Goal: Transaction & Acquisition: Purchase product/service

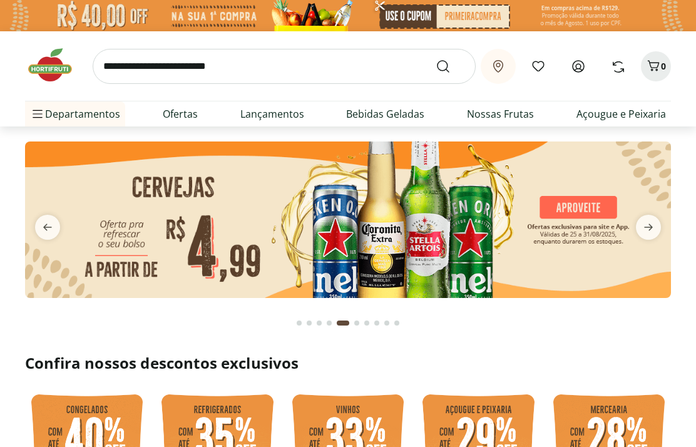
click at [656, 226] on span "next" at bounding box center [648, 227] width 25 height 25
click at [661, 223] on span "next" at bounding box center [648, 227] width 25 height 25
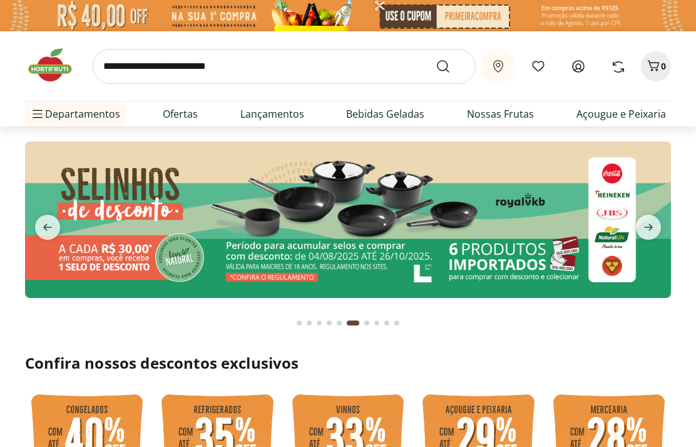
click at [656, 225] on icon "next" at bounding box center [648, 227] width 15 height 15
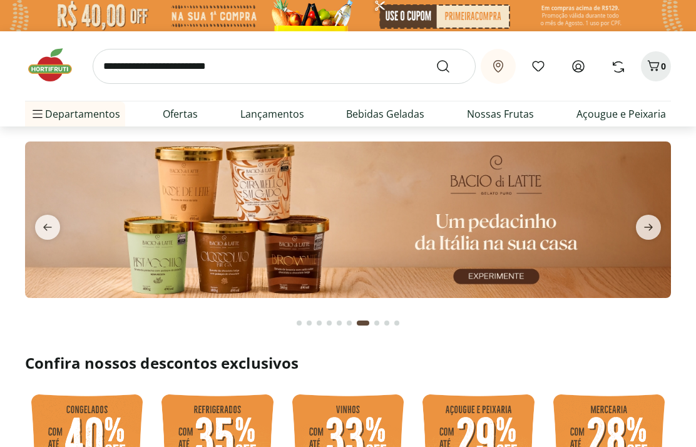
click at [666, 220] on button "next" at bounding box center [648, 227] width 45 height 25
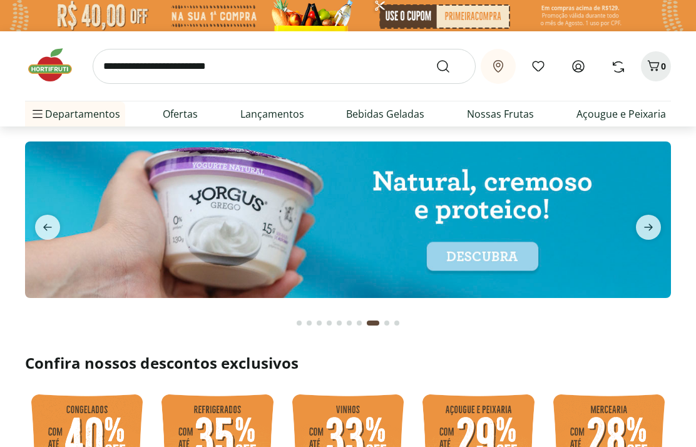
click at [666, 212] on img at bounding box center [348, 220] width 646 height 157
select select "**********"
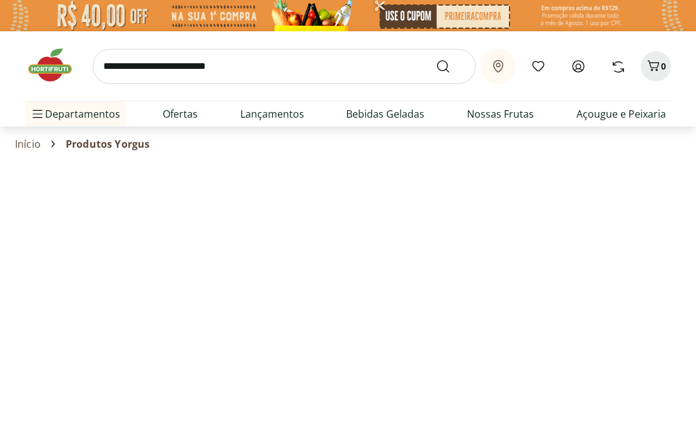
click at [648, 225] on div at bounding box center [348, 419] width 696 height 515
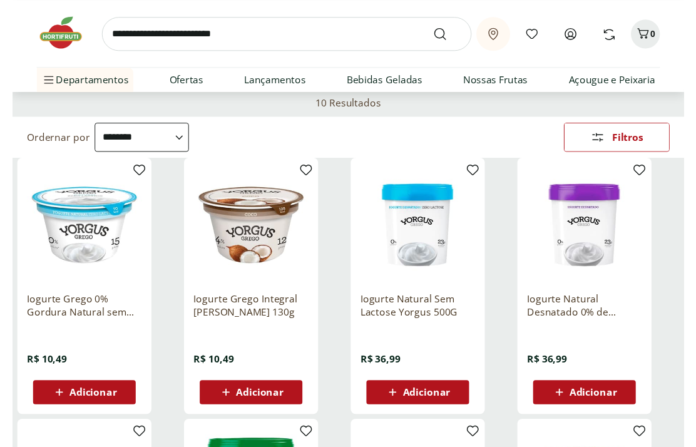
scroll to position [100, 0]
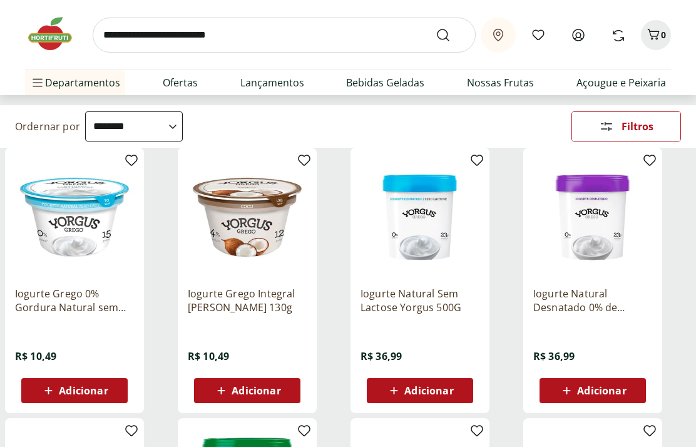
click at [262, 394] on span "Adicionar" at bounding box center [256, 391] width 49 height 10
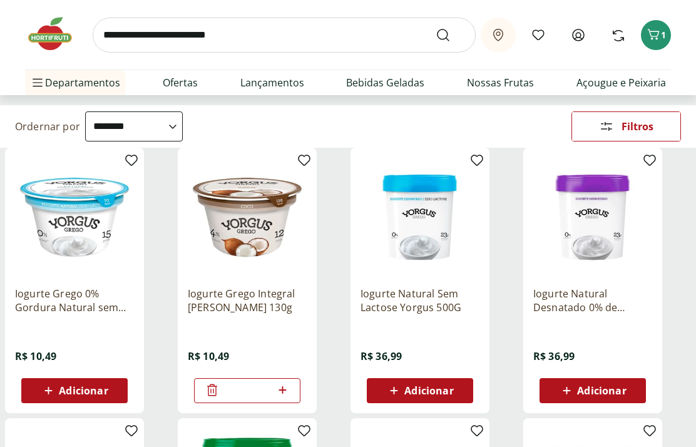
click at [287, 391] on icon at bounding box center [283, 390] width 16 height 15
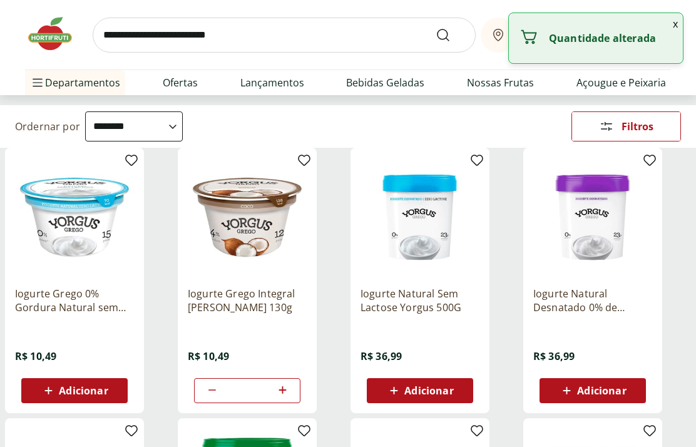
click at [281, 398] on span at bounding box center [283, 391] width 16 height 16
click at [283, 386] on icon at bounding box center [283, 390] width 16 height 15
click at [285, 386] on icon at bounding box center [283, 390] width 16 height 15
click at [289, 383] on icon at bounding box center [283, 390] width 16 height 15
click at [287, 383] on icon at bounding box center [283, 390] width 16 height 15
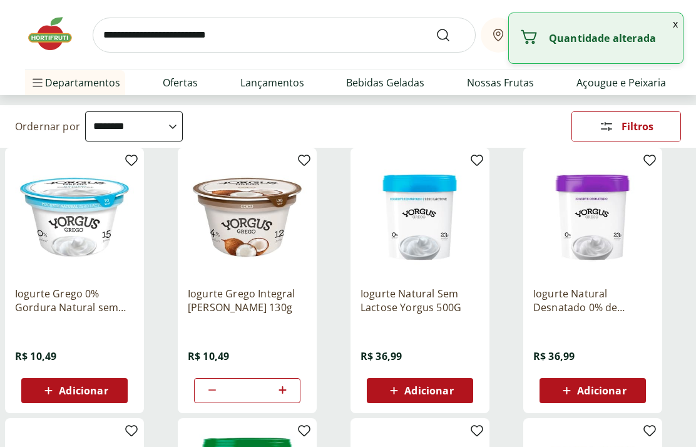
click at [287, 381] on div at bounding box center [282, 391] width 15 height 30
click at [288, 376] on div at bounding box center [282, 391] width 15 height 30
click at [287, 388] on icon at bounding box center [283, 390] width 16 height 15
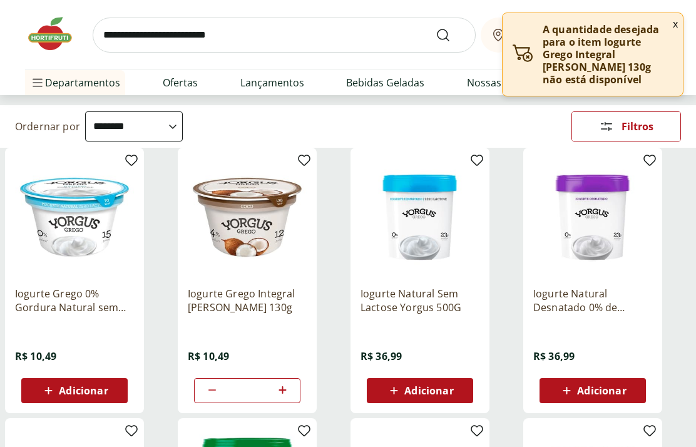
click at [289, 391] on icon at bounding box center [283, 390] width 16 height 15
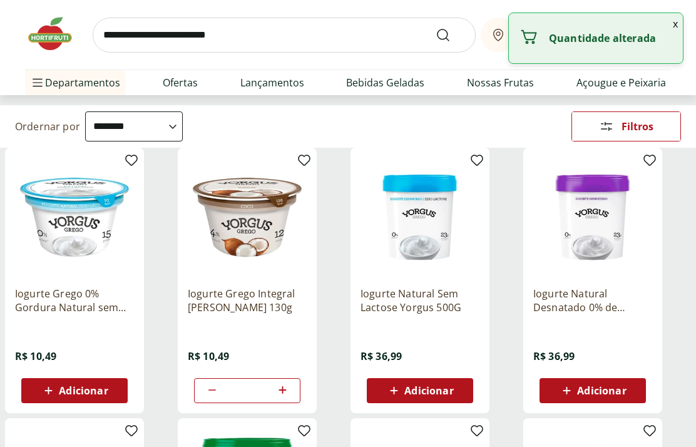
type input "*"
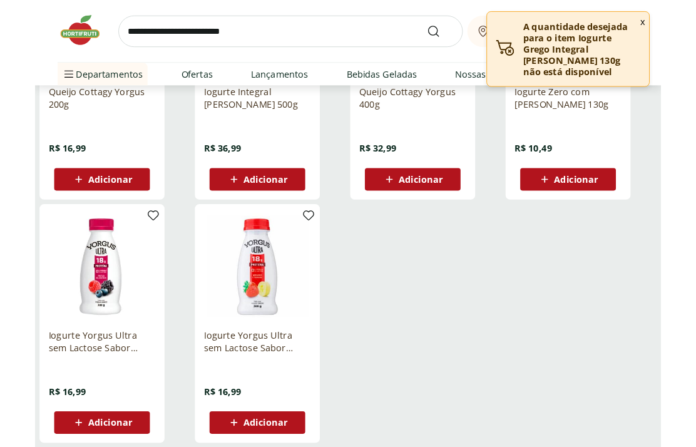
scroll to position [0, 0]
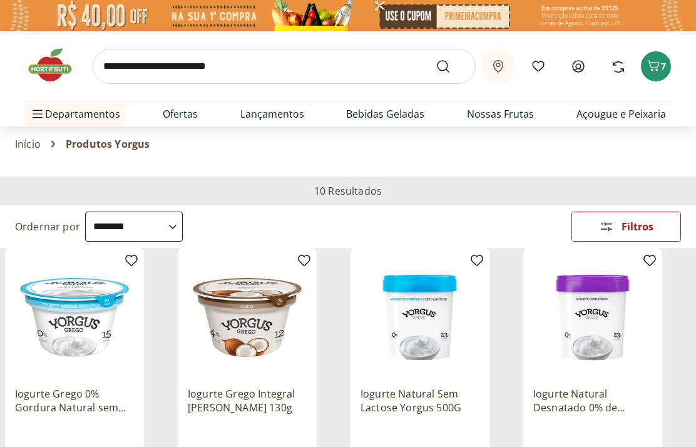
click at [395, 120] on link "Bebidas Geladas" at bounding box center [385, 113] width 78 height 15
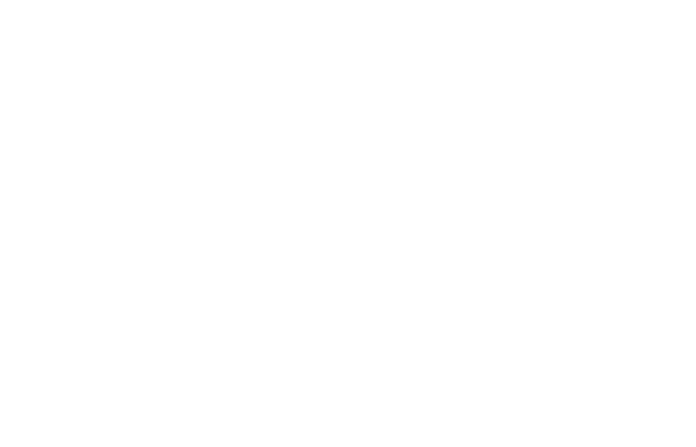
select select "**********"
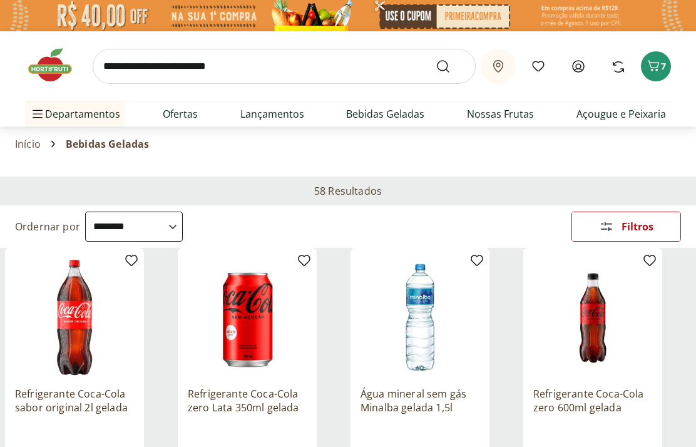
click at [636, 112] on link "Açougue e Peixaria" at bounding box center [622, 113] width 90 height 15
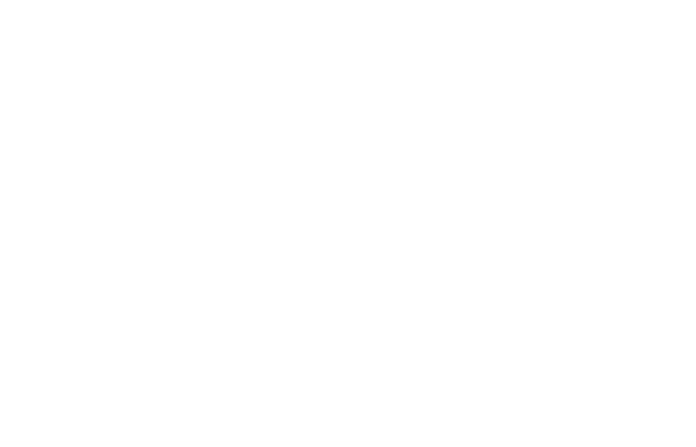
select select "**********"
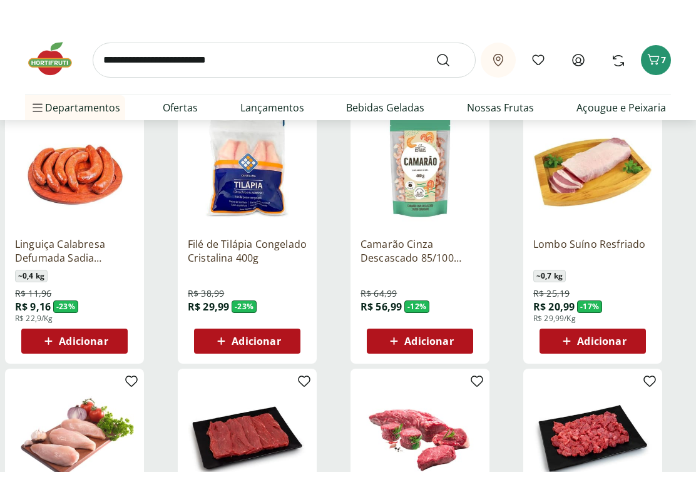
scroll to position [131, 0]
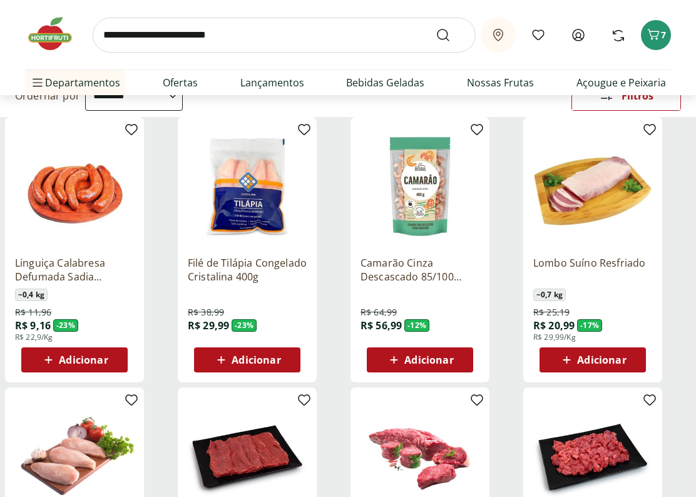
click at [442, 356] on span "Adicionar" at bounding box center [429, 360] width 49 height 10
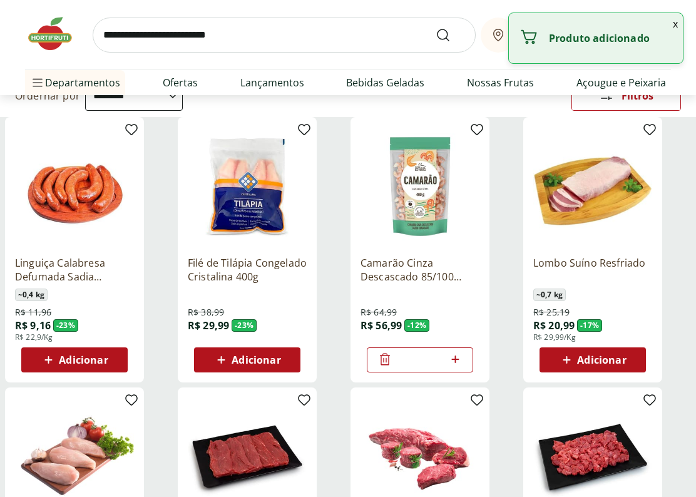
click at [462, 356] on icon at bounding box center [456, 359] width 16 height 15
click at [462, 359] on icon at bounding box center [456, 359] width 16 height 15
click at [461, 358] on icon at bounding box center [456, 359] width 16 height 15
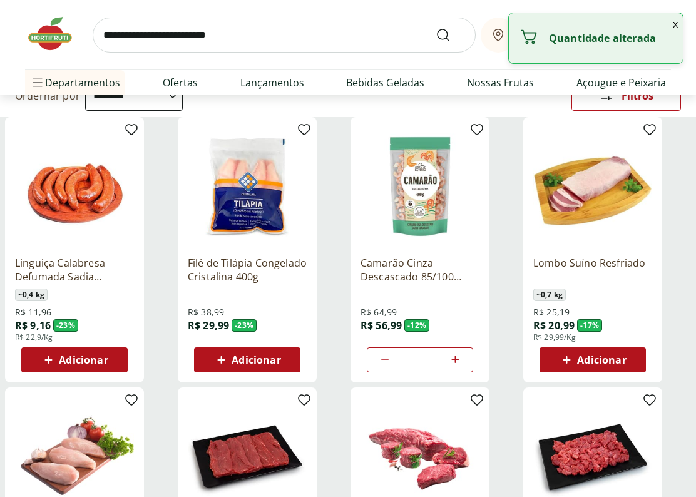
type input "*"
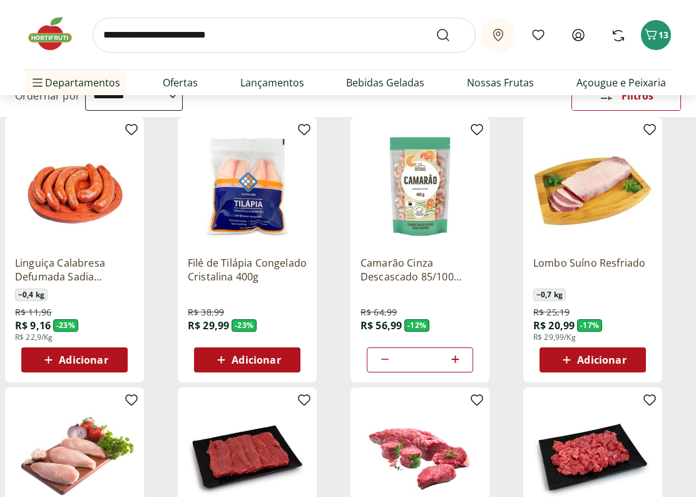
scroll to position [43, 0]
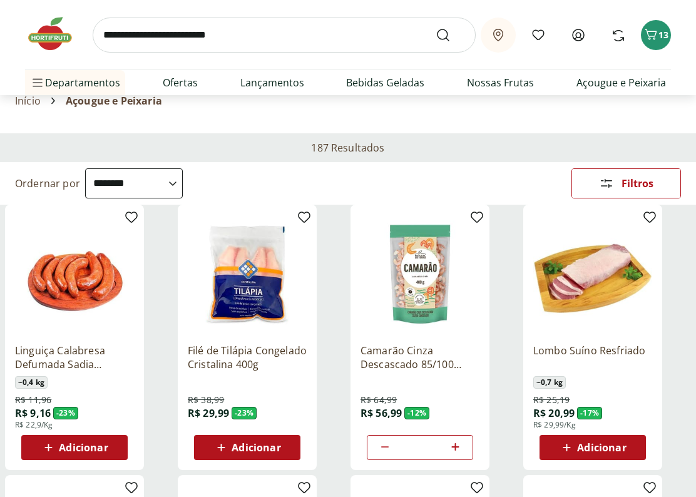
click at [660, 43] on div "13" at bounding box center [656, 35] width 10 height 20
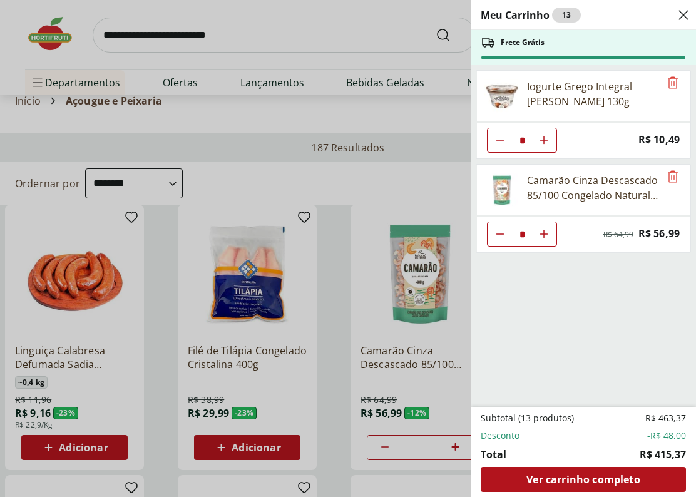
click at [500, 145] on icon "Diminuir Quantidade" at bounding box center [500, 140] width 10 height 10
type input "*"
click at [497, 145] on icon "Diminuir Quantidade" at bounding box center [500, 140] width 10 height 10
type input "*"
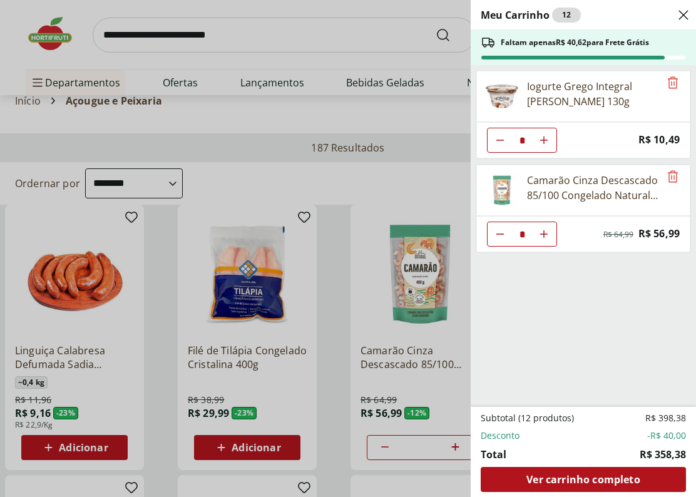
type input "*"
click at [546, 145] on icon "Aumentar Quantidade" at bounding box center [544, 140] width 10 height 10
type input "*"
click at [547, 140] on use "Aumentar Quantidade" at bounding box center [544, 140] width 10 height 10
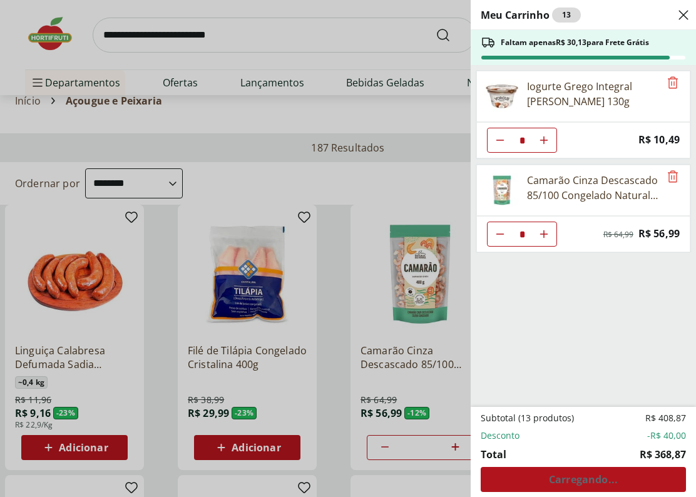
type input "*"
click at [546, 145] on icon "Aumentar Quantidade" at bounding box center [544, 140] width 10 height 10
type input "*"
click at [502, 145] on icon "Diminuir Quantidade" at bounding box center [500, 140] width 10 height 10
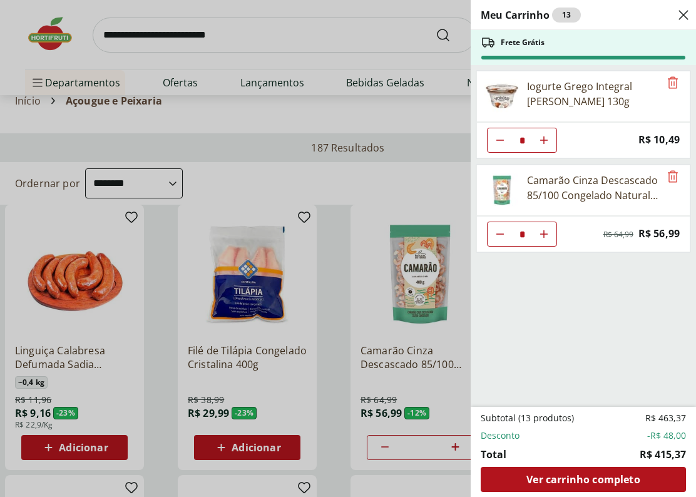
type input "*"
click at [503, 145] on icon "Diminuir Quantidade" at bounding box center [500, 140] width 10 height 10
type input "*"
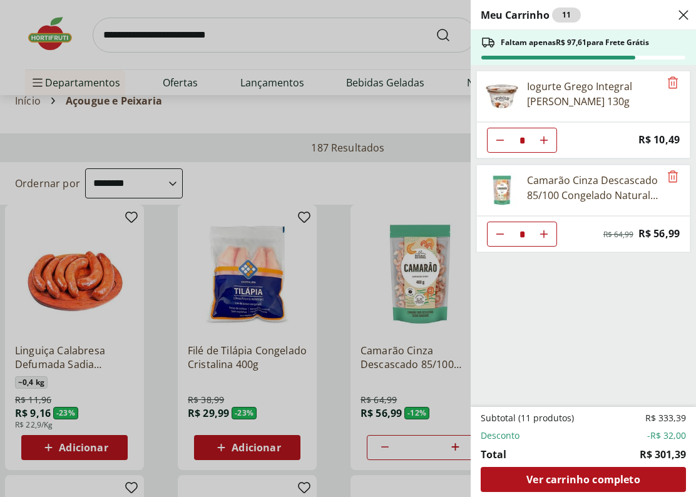
click at [549, 145] on icon "Aumentar Quantidade" at bounding box center [544, 140] width 10 height 10
type input "*"
click at [546, 145] on icon "Aumentar Quantidade" at bounding box center [544, 140] width 10 height 10
type input "*"
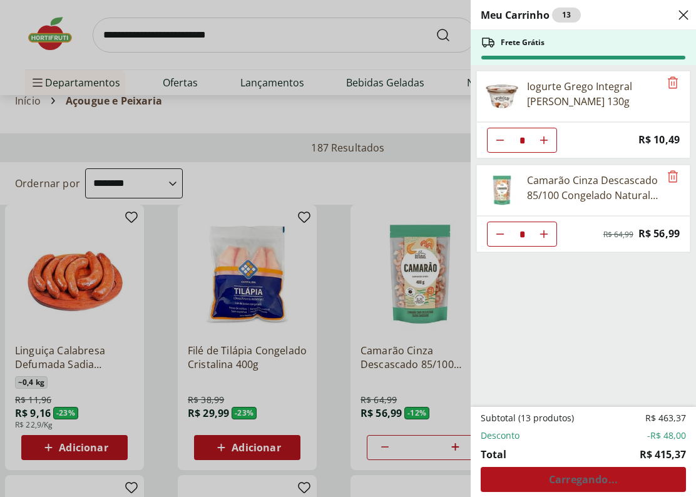
type input "*"
click at [500, 142] on icon "Diminuir Quantidade" at bounding box center [500, 140] width 10 height 10
click at [494, 143] on button "Diminuir Quantidade" at bounding box center [500, 140] width 25 height 25
type input "*"
